Goal: Check status

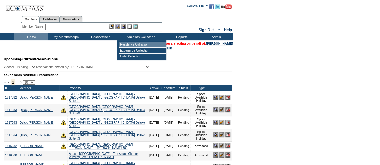
click at [131, 46] on td "Residence Collection" at bounding box center [142, 45] width 47 height 6
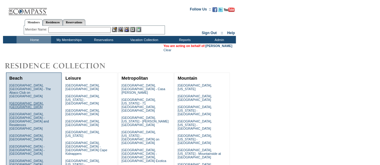
scroll to position [270, 0]
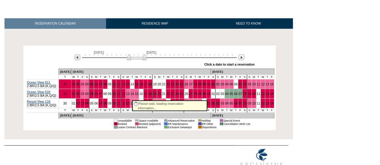
scroll to position [79, 0]
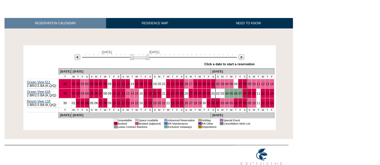
drag, startPoint x: 136, startPoint y: 50, endPoint x: 140, endPoint y: 50, distance: 3.3
click at [140, 54] on img at bounding box center [140, 57] width 20 height 6
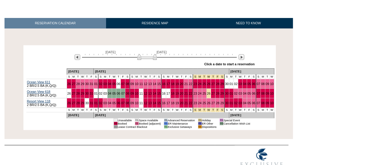
drag, startPoint x: 140, startPoint y: 50, endPoint x: 148, endPoint y: 52, distance: 8.3
click at [148, 54] on img at bounding box center [147, 57] width 20 height 6
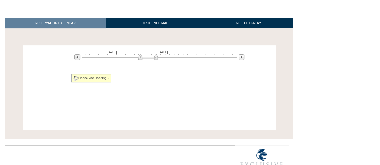
scroll to position [37, 0]
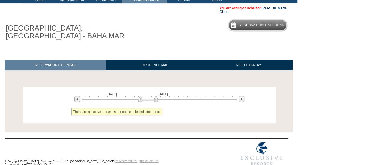
click at [148, 57] on div "RESERVATION CALENDAR RESIDENCE MAP NEED TO KNOW Processing [DATE] [DATE] » Appl…" at bounding box center [146, 96] width 293 height 79
click at [147, 96] on img at bounding box center [147, 99] width 20 height 6
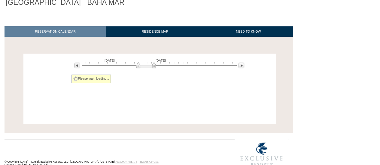
scroll to position [79, 0]
